Goal: Information Seeking & Learning: Learn about a topic

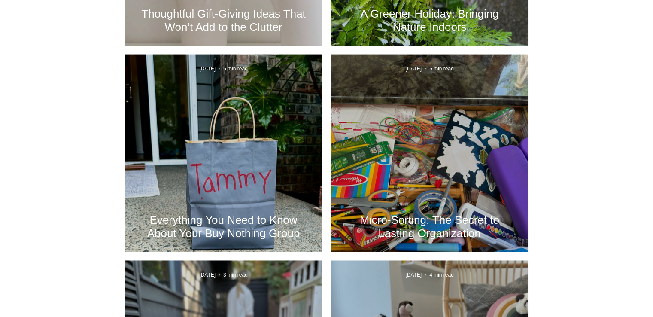
scroll to position [901, 0]
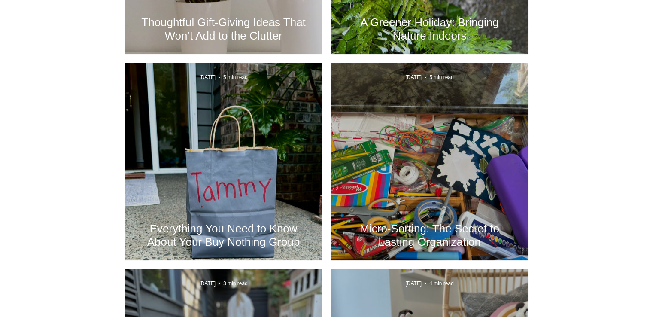
drag, startPoint x: 415, startPoint y: 169, endPoint x: 398, endPoint y: 139, distance: 34.8
click at [398, 139] on div "Micro-Sorting: The Secret to Lasting Organization" at bounding box center [429, 171] width 174 height 157
click at [424, 148] on div "Micro-Sorting: The Secret to Lasting Organization" at bounding box center [429, 171] width 174 height 157
click at [453, 209] on div "Micro-Sorting: The Secret to Lasting Organization" at bounding box center [429, 171] width 174 height 157
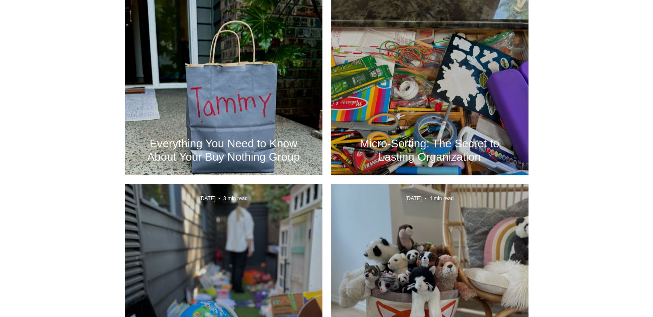
scroll to position [987, 0]
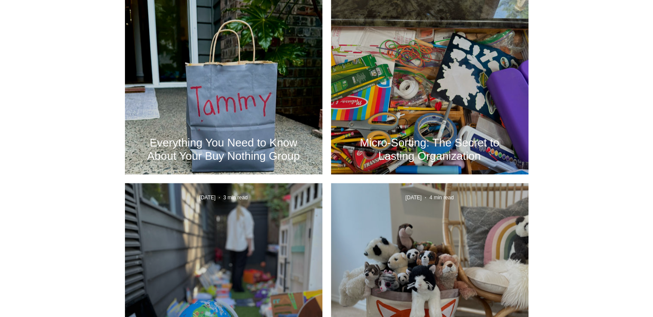
click at [419, 151] on h2 "Micro-Sorting: The Secret to Lasting Organization" at bounding box center [430, 149] width 172 height 27
